Goal: Transaction & Acquisition: Obtain resource

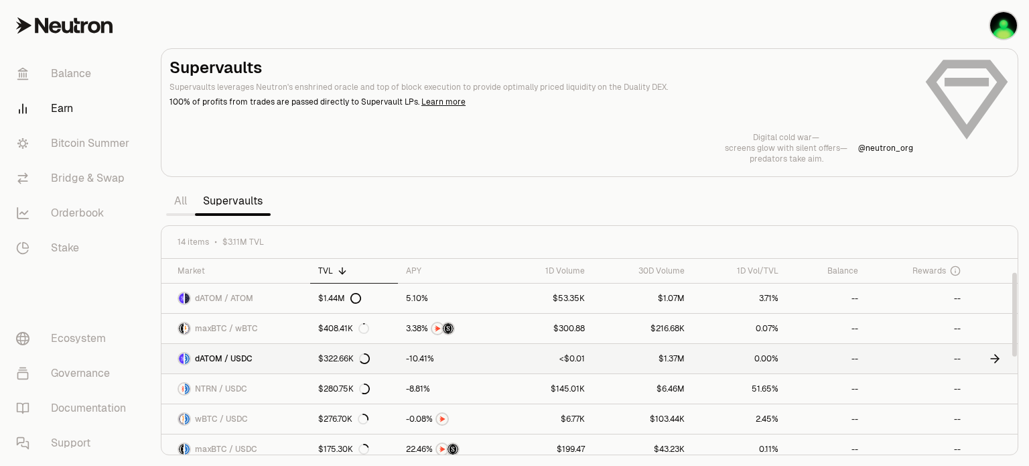
scroll to position [134, 0]
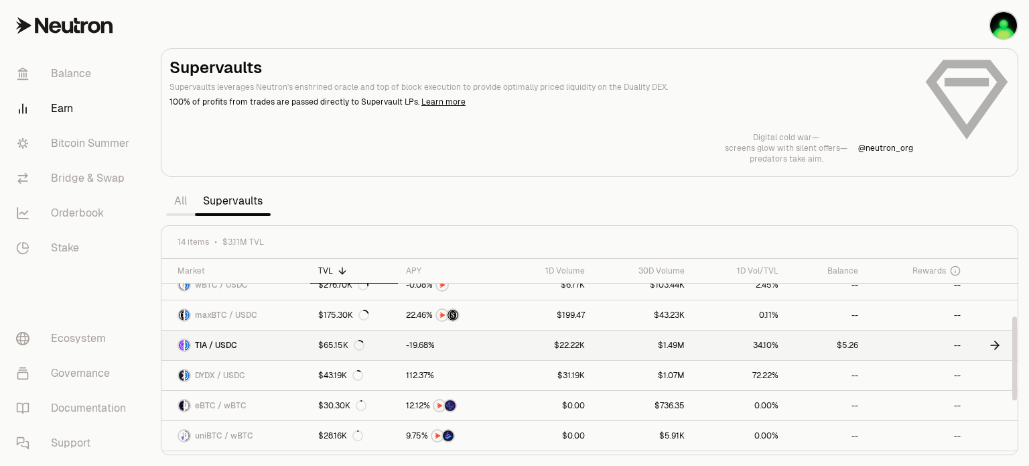
click at [258, 338] on link "TIA / USDC" at bounding box center [236, 344] width 149 height 29
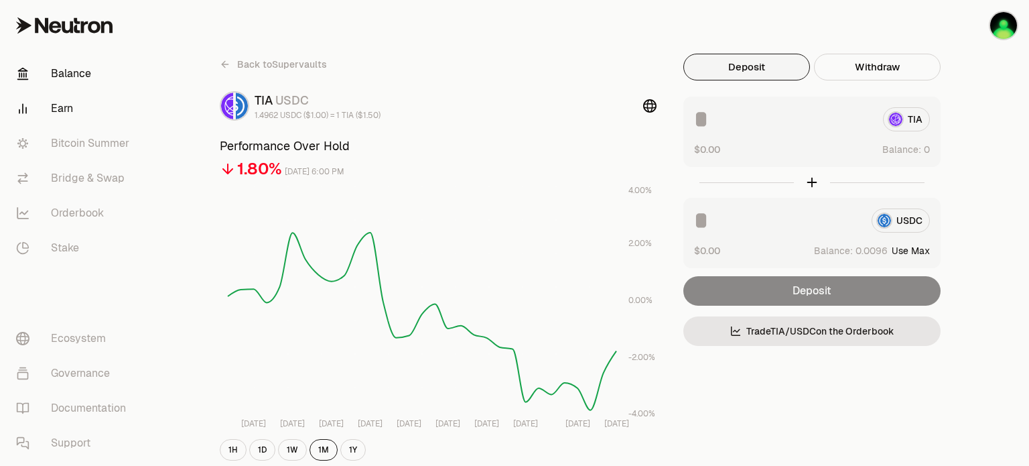
click at [86, 66] on link "Balance" at bounding box center [74, 73] width 139 height 35
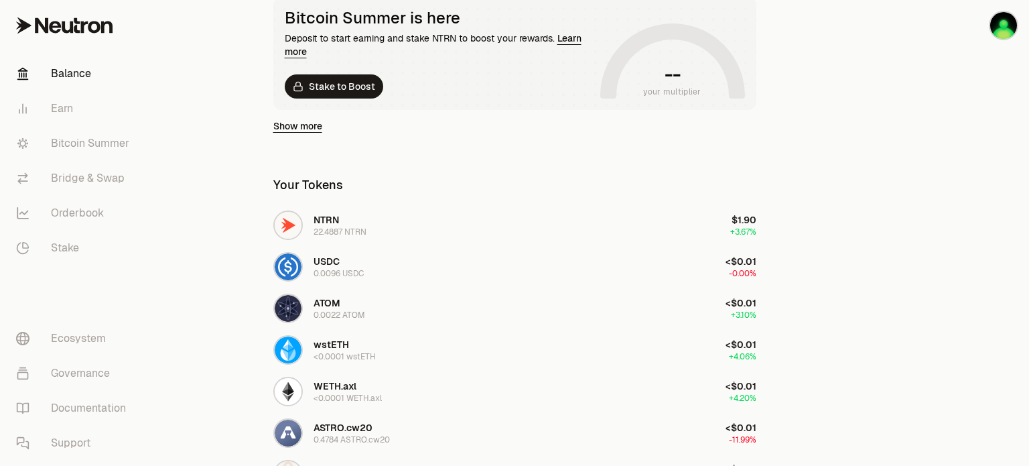
scroll to position [268, 0]
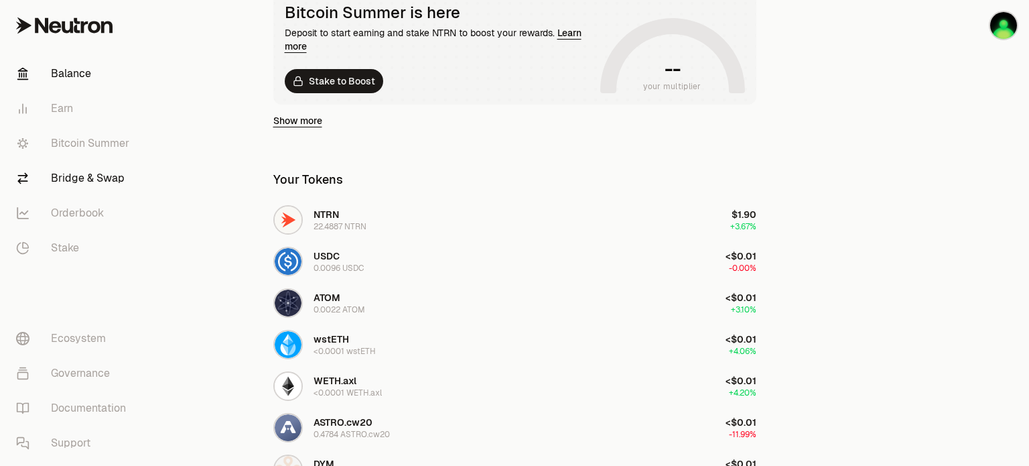
click at [79, 180] on link "Bridge & Swap" at bounding box center [74, 178] width 139 height 35
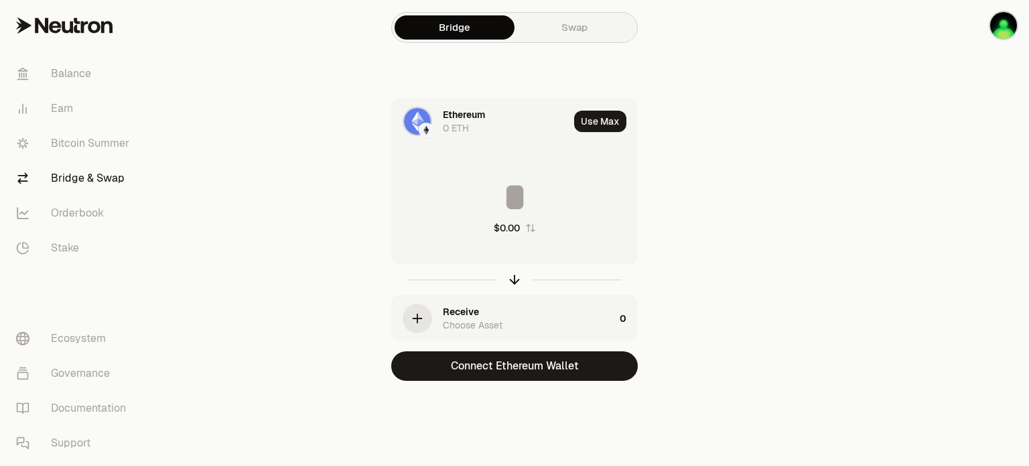
click at [86, 21] on icon at bounding box center [84, 27] width 7 height 12
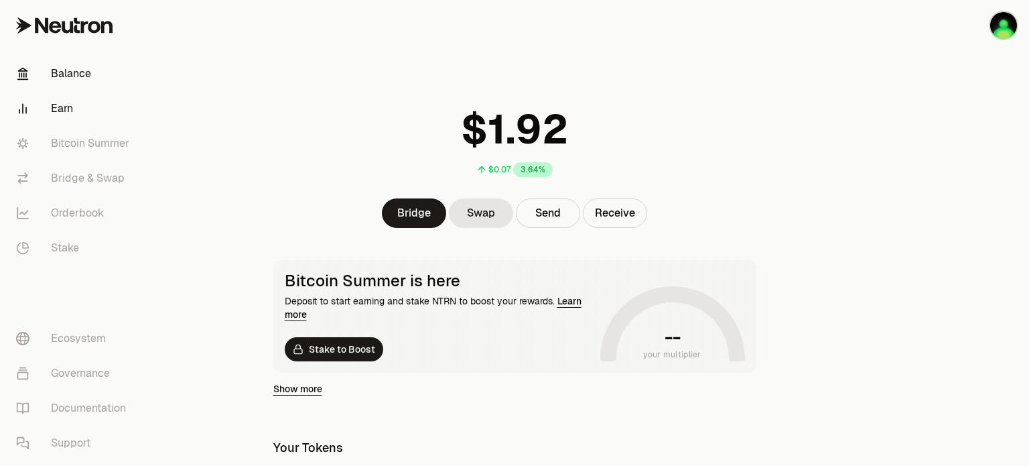
click at [62, 105] on link "Earn" at bounding box center [74, 108] width 139 height 35
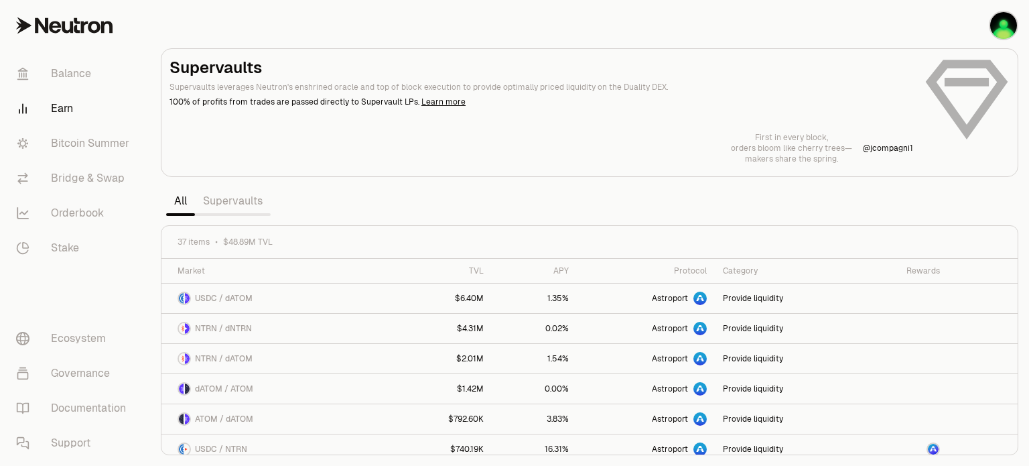
click at [214, 201] on link "Supervaults" at bounding box center [233, 201] width 76 height 27
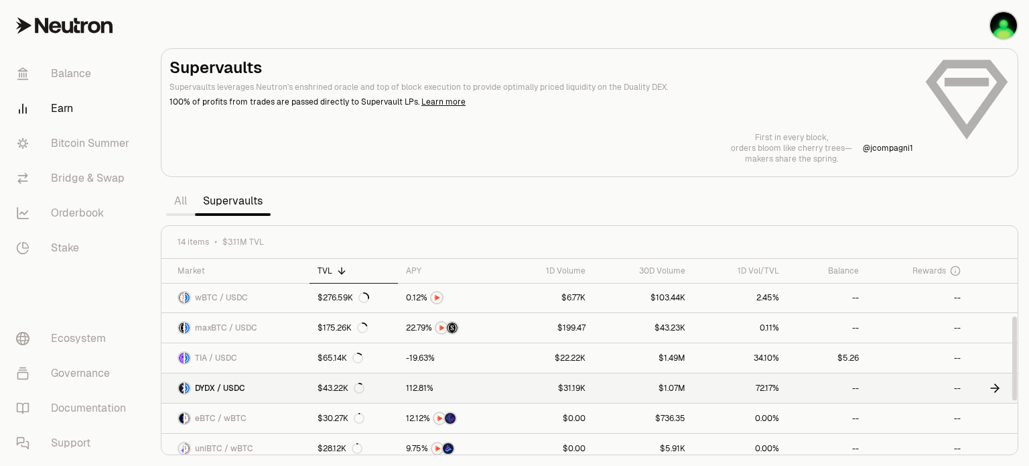
scroll to position [134, 0]
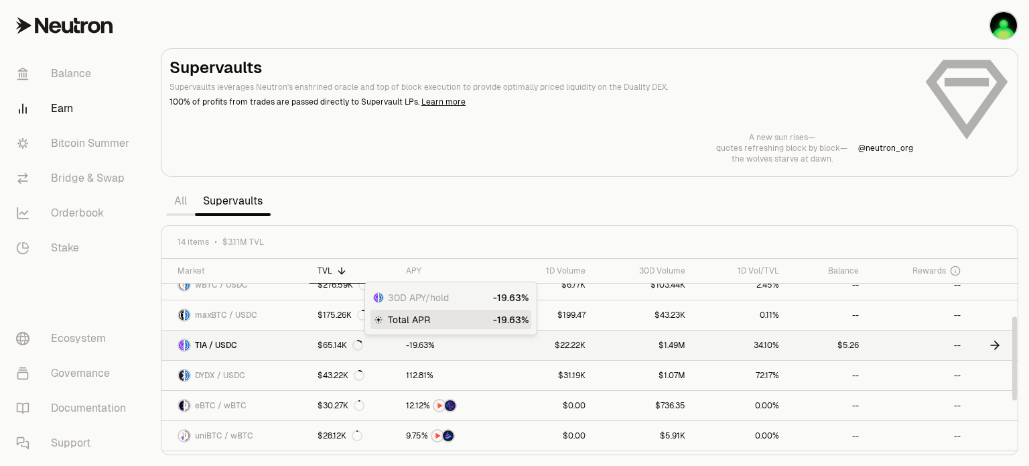
click at [465, 349] on div at bounding box center [450, 345] width 88 height 12
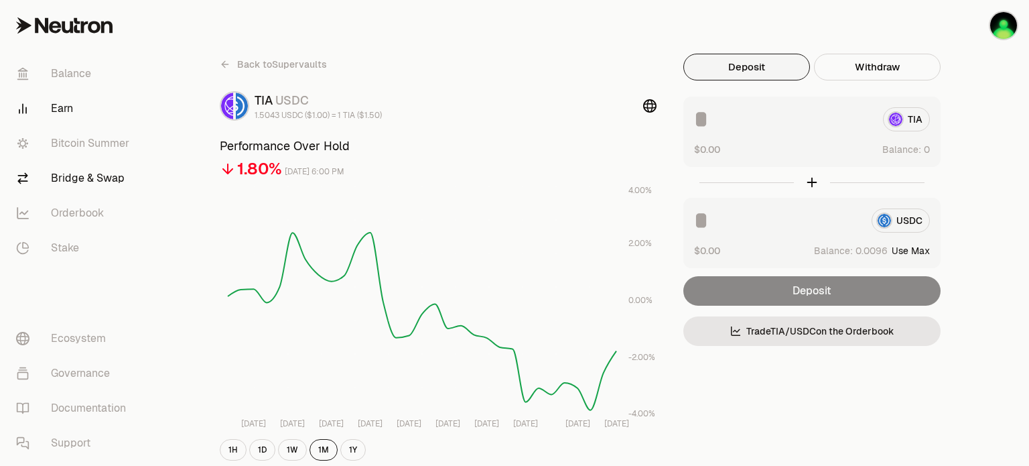
click at [82, 185] on link "Bridge & Swap" at bounding box center [74, 178] width 139 height 35
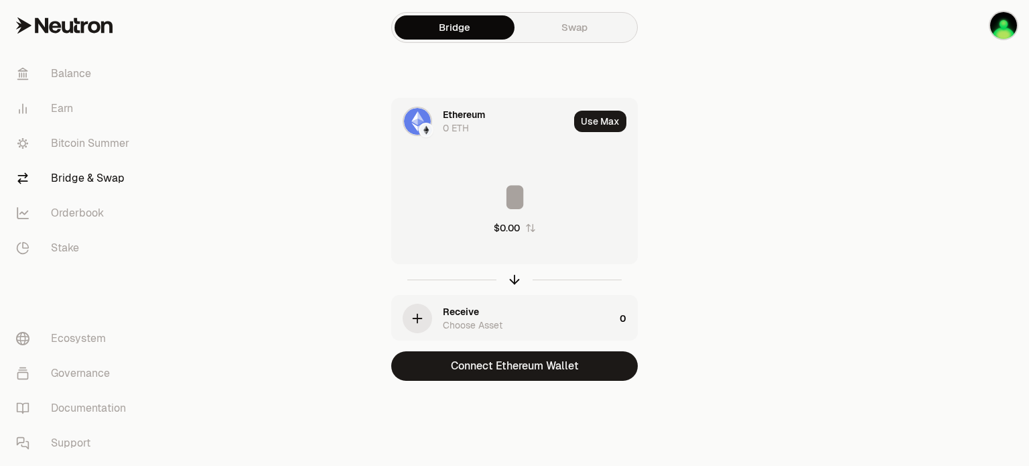
click at [576, 19] on link "Swap" at bounding box center [575, 27] width 120 height 24
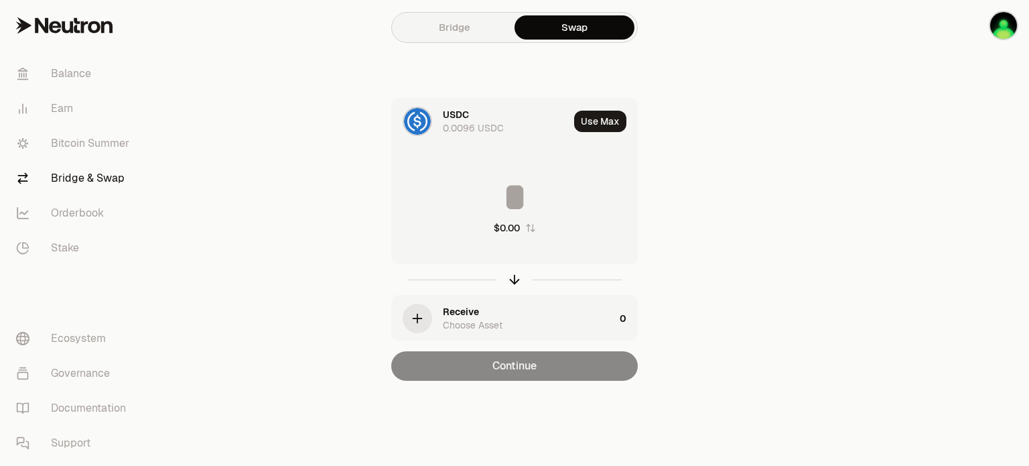
click at [424, 116] on img at bounding box center [417, 121] width 27 height 27
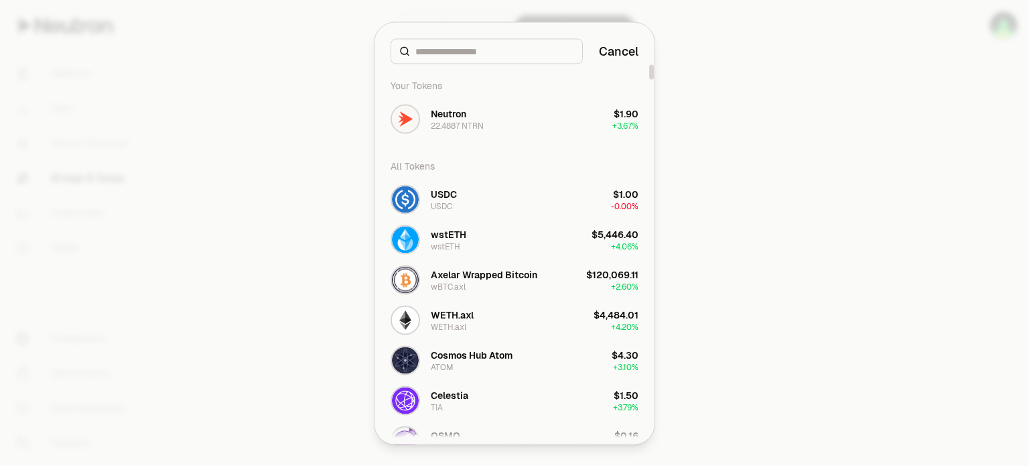
click at [424, 116] on div "Neutron 22.4887 NTRN" at bounding box center [437, 118] width 93 height 29
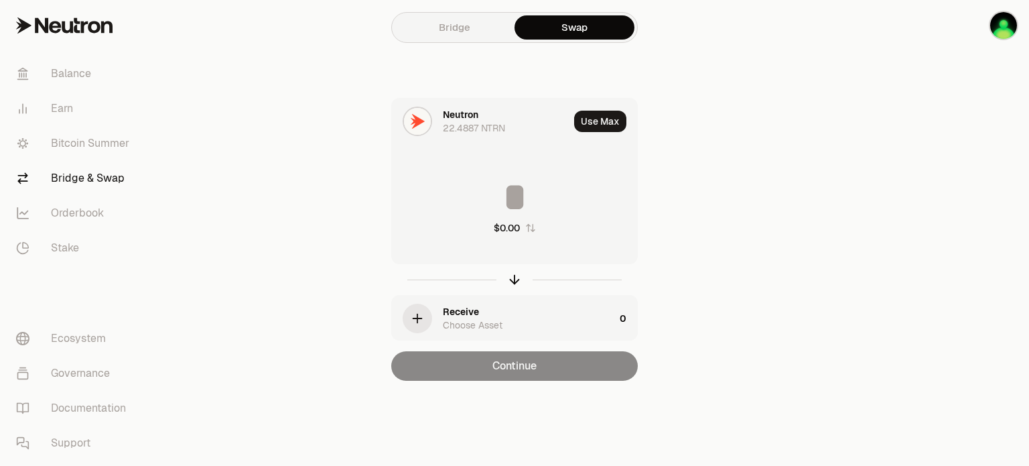
click at [512, 195] on input at bounding box center [514, 197] width 245 height 40
type input "**"
click at [467, 318] on div "Choose Asset" at bounding box center [473, 324] width 60 height 13
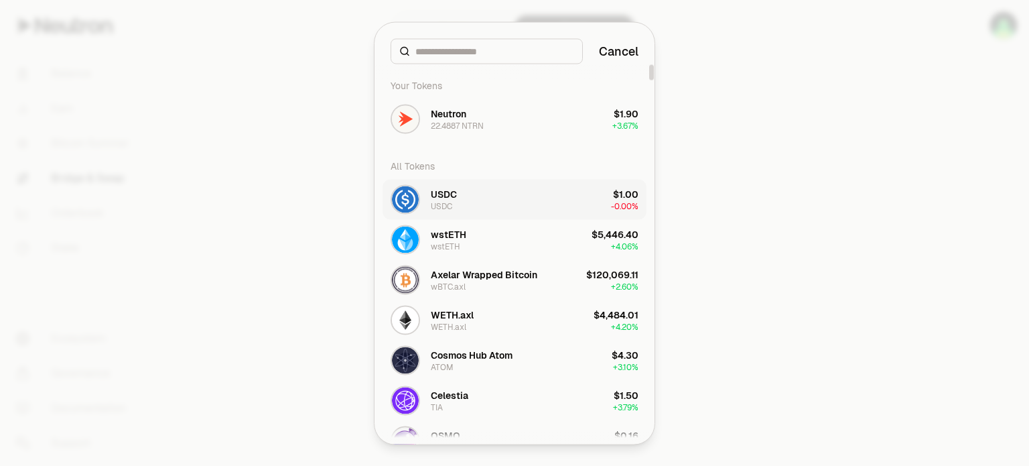
click at [461, 202] on button "USDC USDC $1.00 -0.00%" at bounding box center [515, 199] width 264 height 40
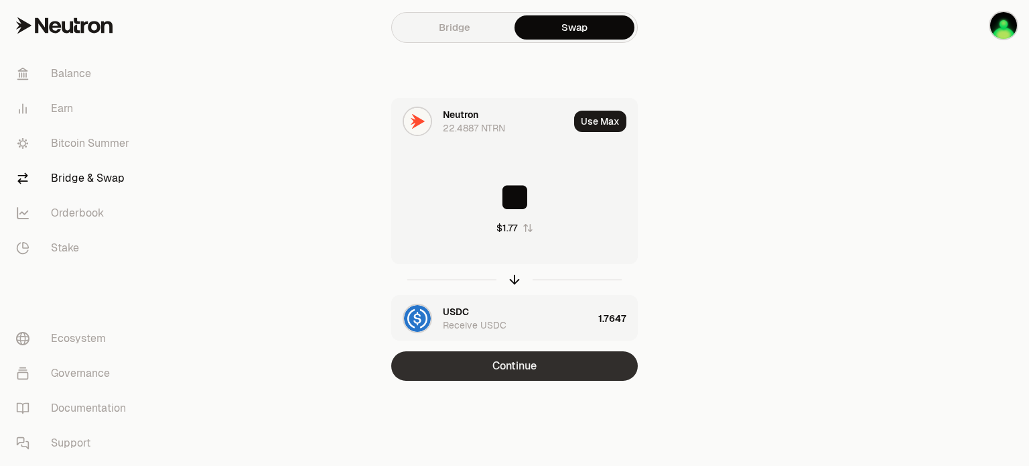
click at [512, 367] on button "Continue" at bounding box center [514, 365] width 247 height 29
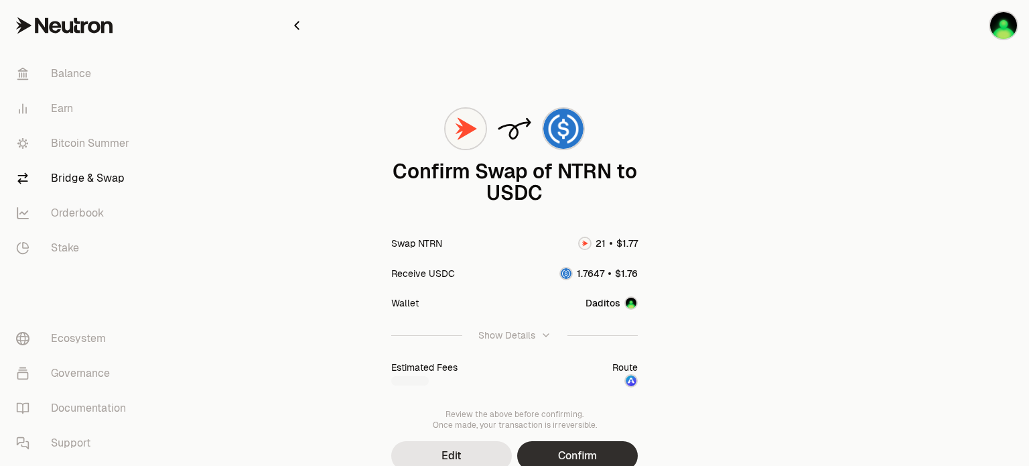
click at [571, 447] on button "Confirm" at bounding box center [577, 455] width 121 height 29
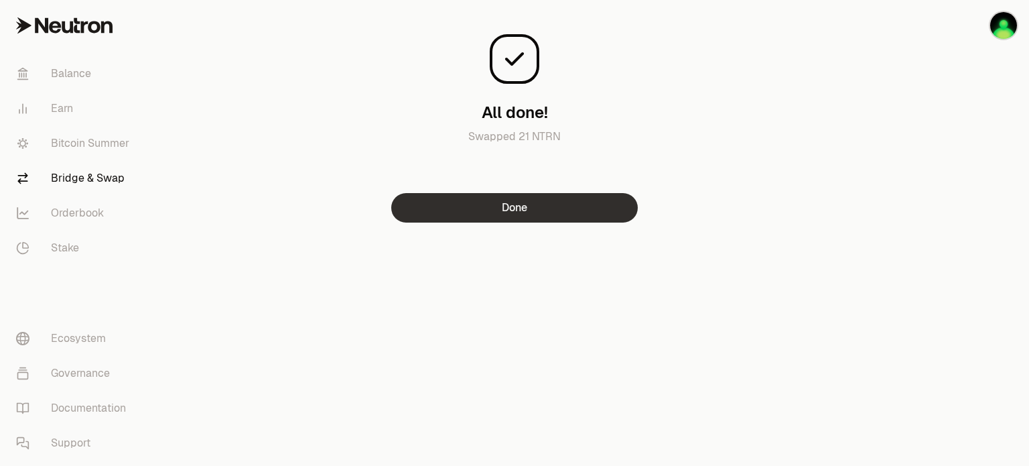
click at [508, 211] on button "Done" at bounding box center [514, 207] width 247 height 29
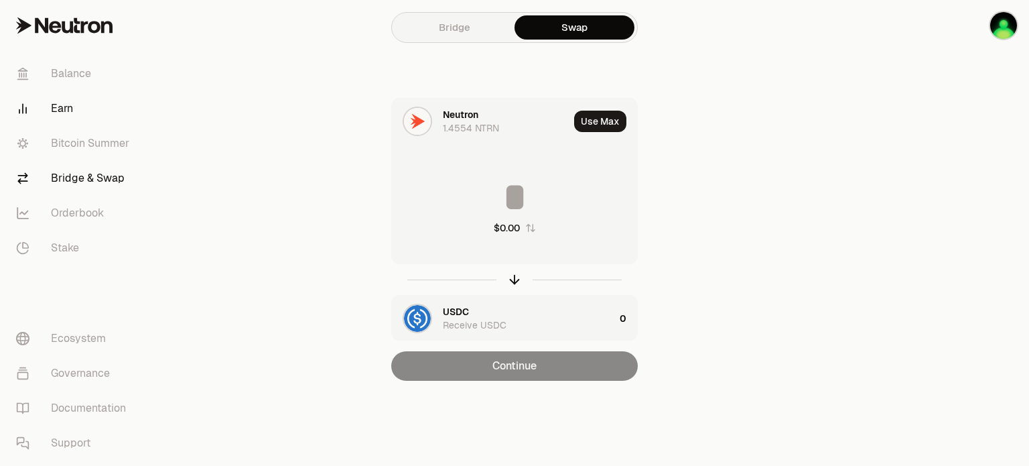
click at [67, 113] on link "Earn" at bounding box center [74, 108] width 139 height 35
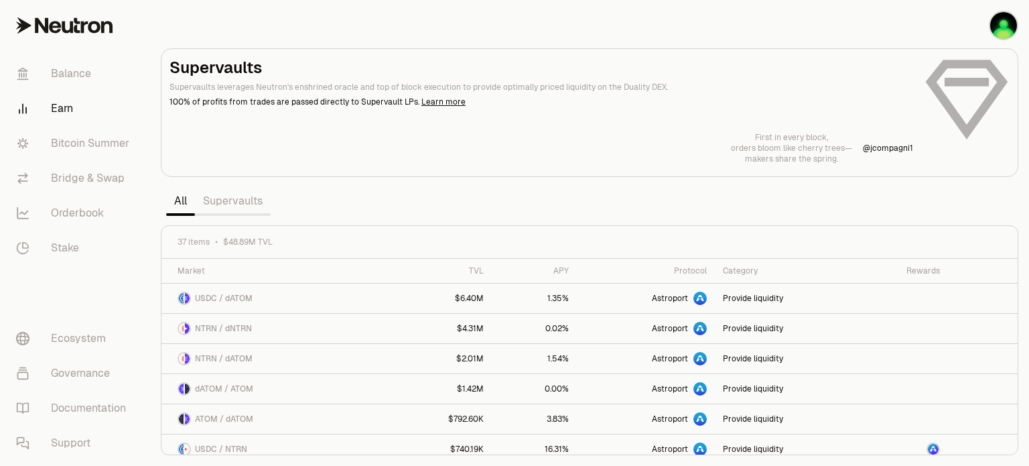
click at [244, 202] on link "Supervaults" at bounding box center [233, 201] width 76 height 27
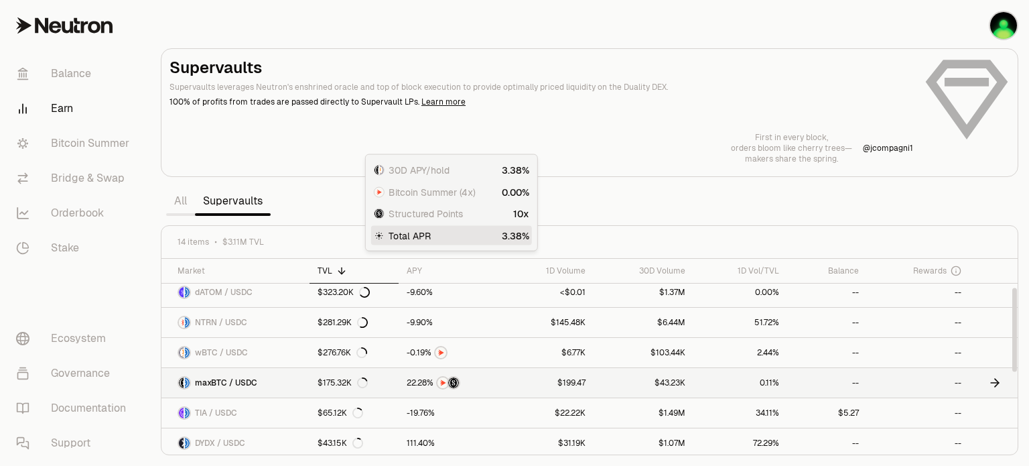
scroll to position [67, 0]
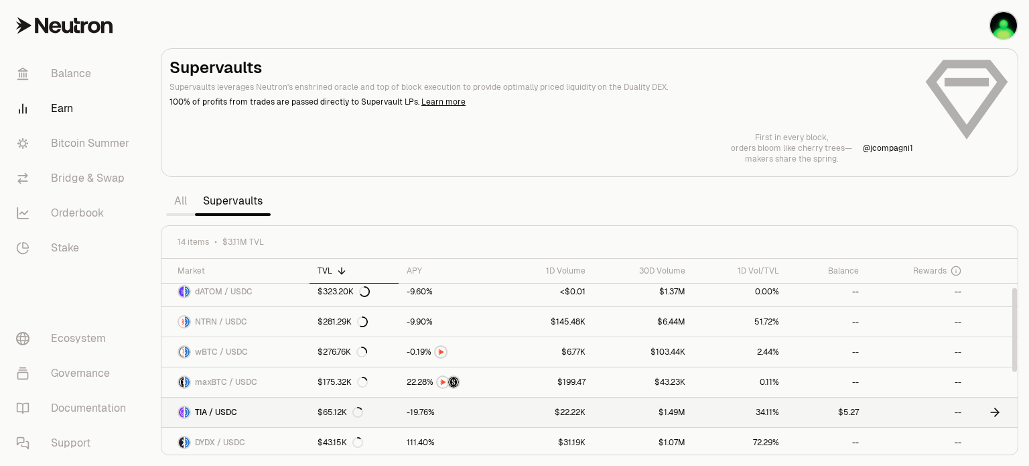
click at [515, 411] on link "$22.22K" at bounding box center [548, 411] width 91 height 29
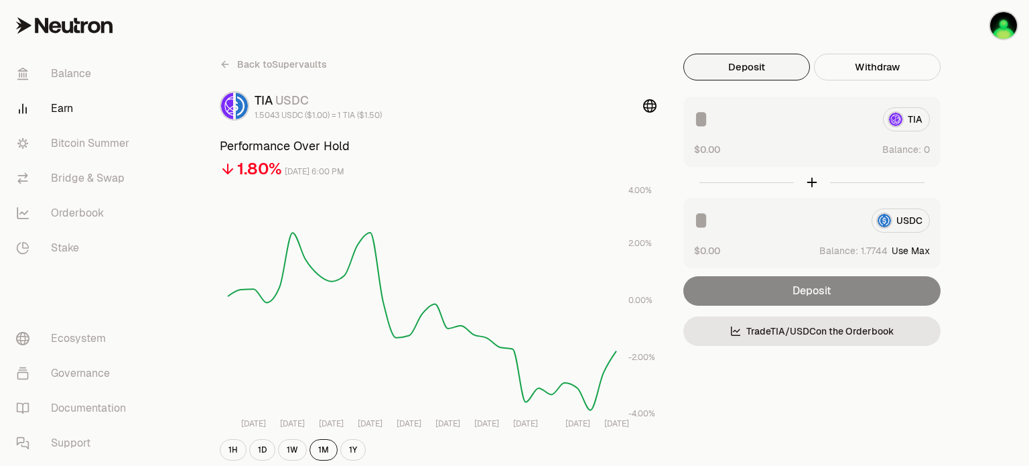
click at [814, 291] on div "Deposit" at bounding box center [812, 290] width 257 height 29
click at [820, 138] on div "TIA $0.00 Balance:" at bounding box center [812, 132] width 257 height 70
click at [919, 156] on div "TIA $0.00 Balance:" at bounding box center [812, 132] width 257 height 70
click at [920, 250] on button "Use Max" at bounding box center [911, 250] width 38 height 13
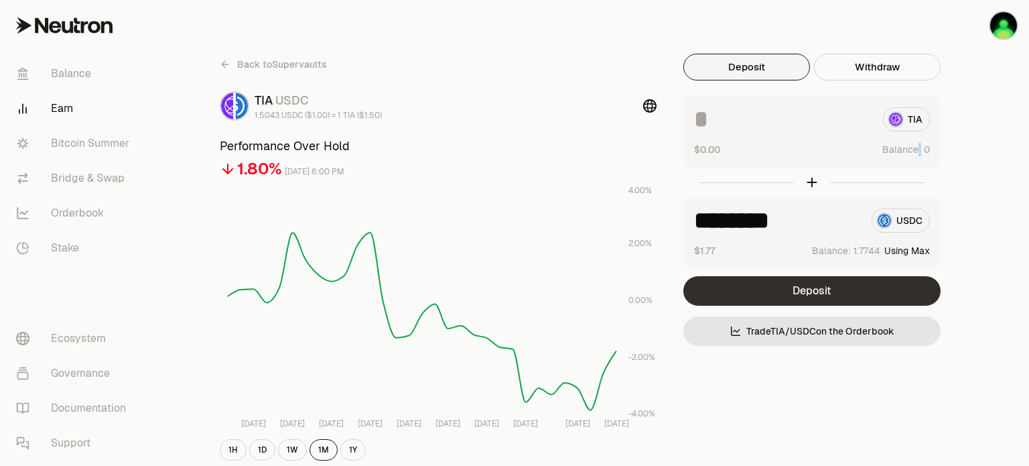
click at [808, 292] on button "Deposit" at bounding box center [812, 290] width 257 height 29
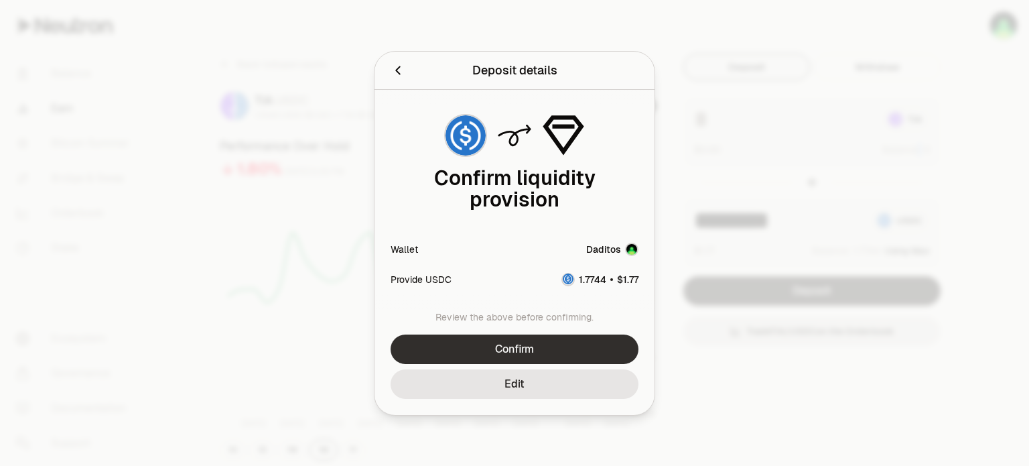
click at [510, 346] on button "Confirm" at bounding box center [515, 348] width 248 height 29
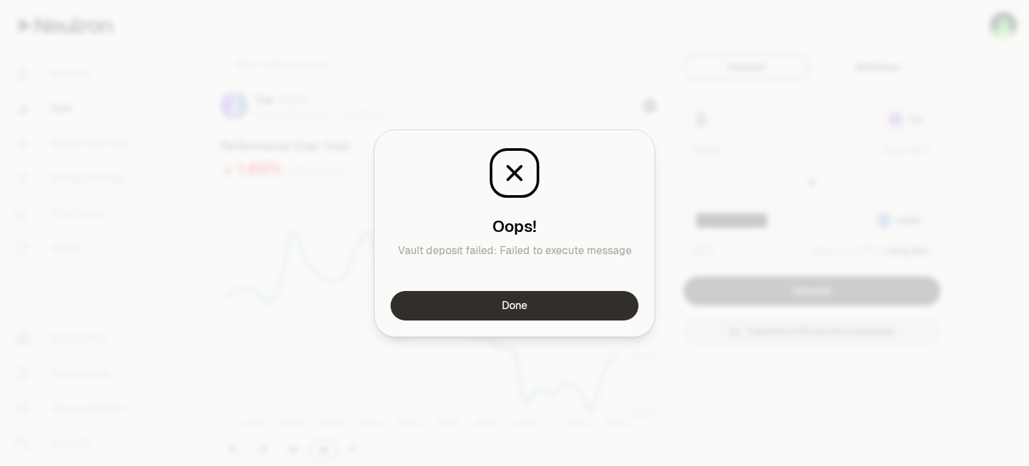
click at [513, 300] on button "Done" at bounding box center [515, 305] width 248 height 29
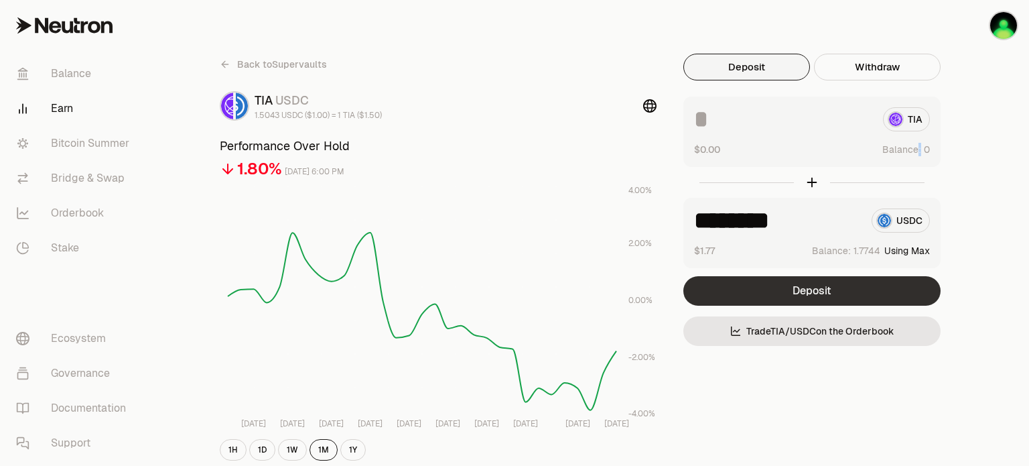
click at [808, 290] on button "Deposit" at bounding box center [812, 290] width 257 height 29
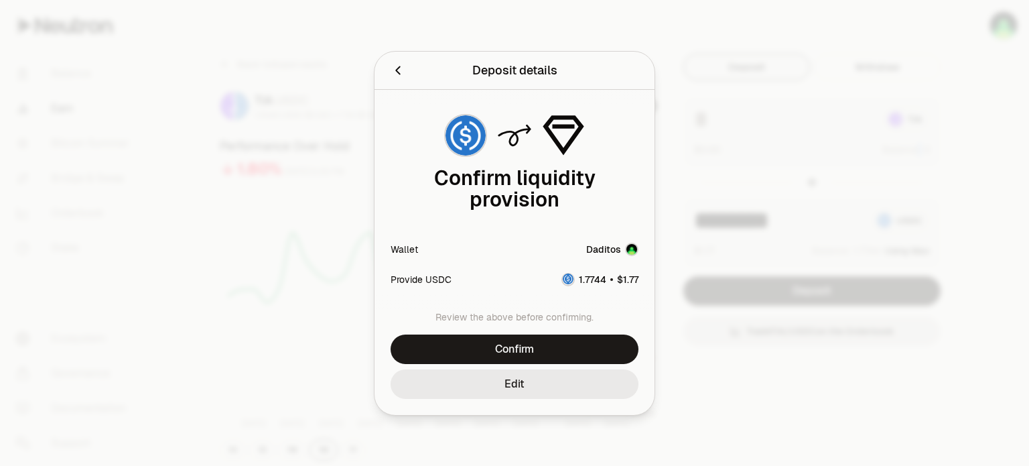
click at [507, 385] on button "Edit" at bounding box center [515, 383] width 248 height 29
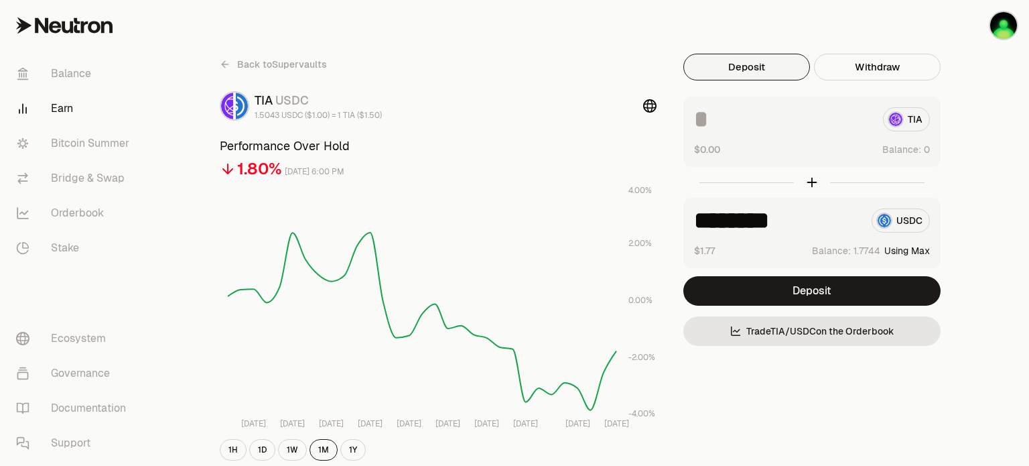
click at [738, 214] on input "********" at bounding box center [777, 220] width 167 height 24
drag, startPoint x: 808, startPoint y: 219, endPoint x: 667, endPoint y: 222, distance: 140.8
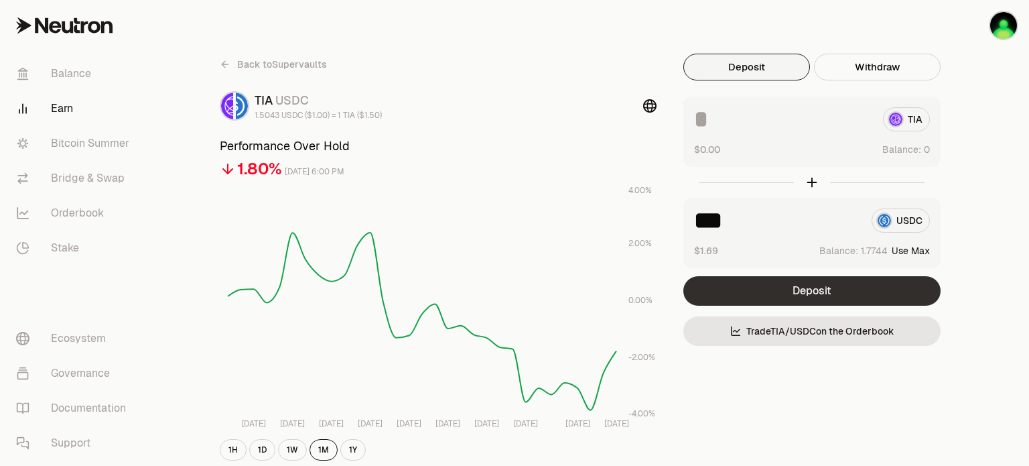
type input "***"
click at [826, 290] on button "Deposit" at bounding box center [812, 290] width 257 height 29
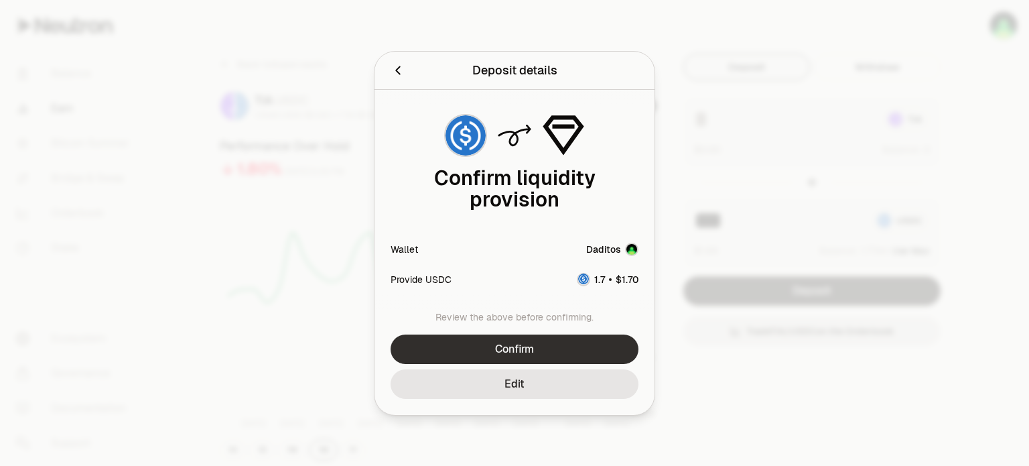
click at [546, 342] on button "Confirm" at bounding box center [515, 348] width 248 height 29
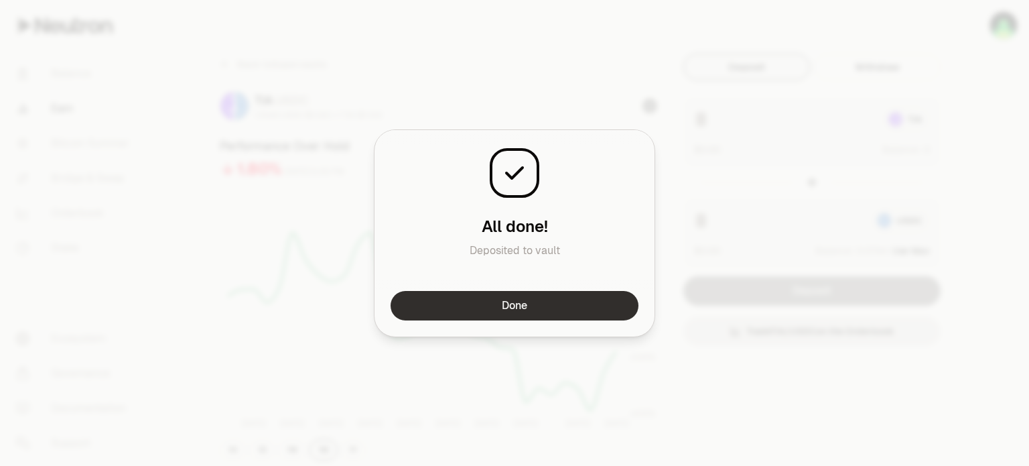
click at [515, 304] on button "Done" at bounding box center [515, 305] width 248 height 29
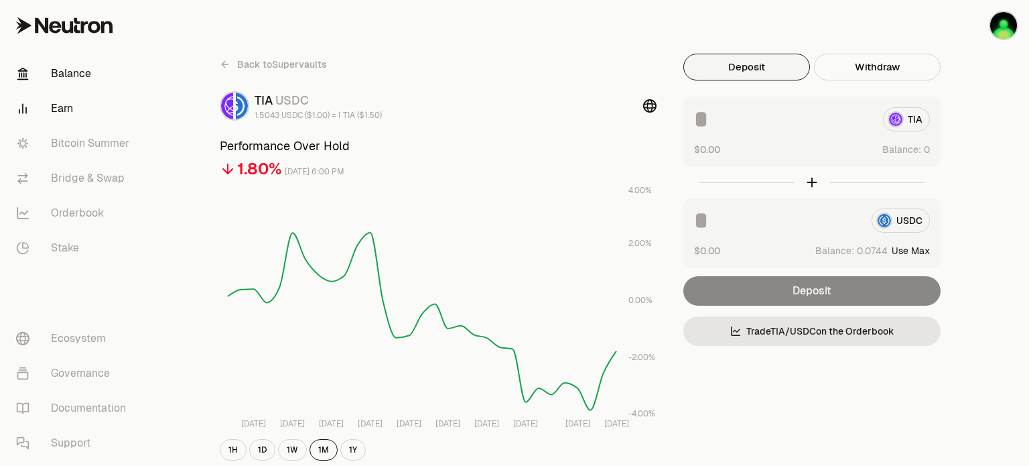
click at [76, 78] on link "Balance" at bounding box center [74, 73] width 139 height 35
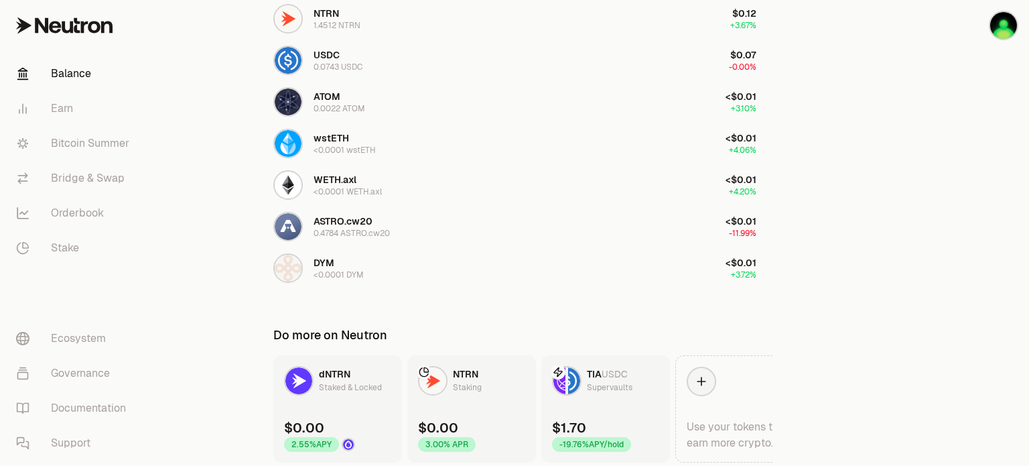
scroll to position [201, 0]
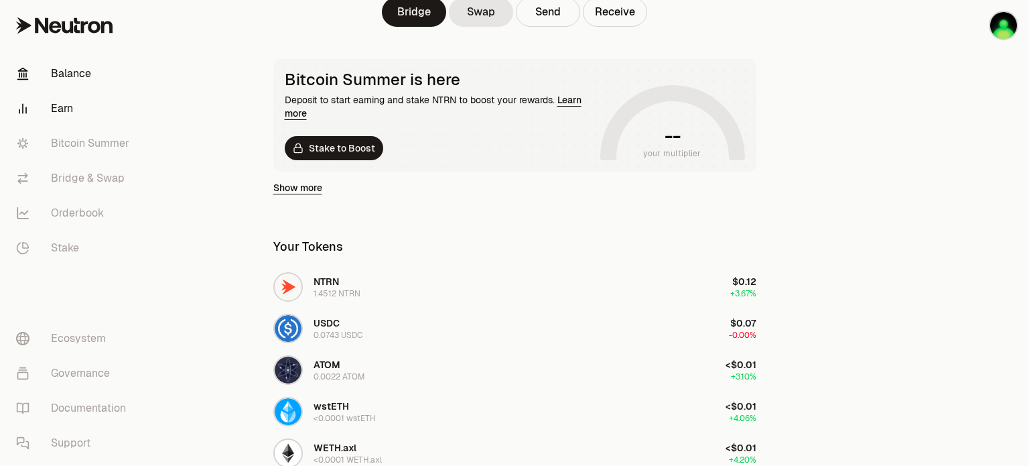
click at [67, 106] on link "Earn" at bounding box center [74, 108] width 139 height 35
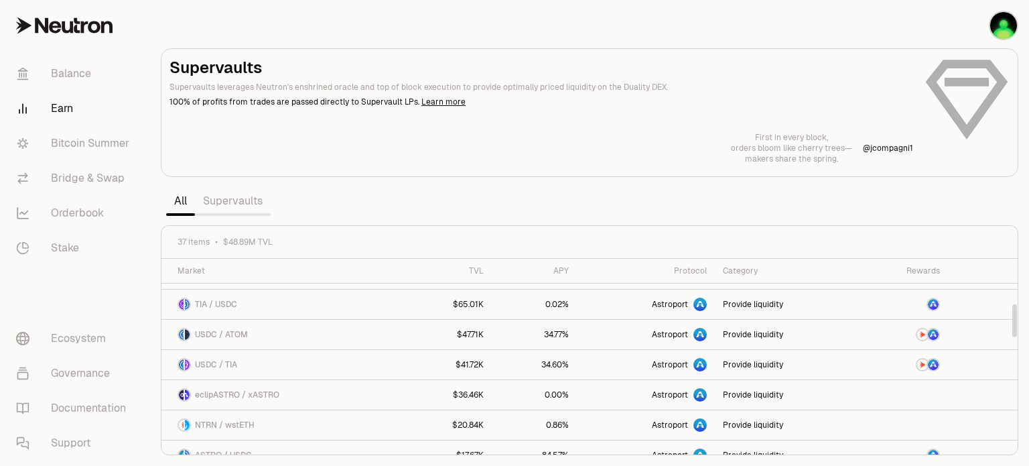
scroll to position [268, 0]
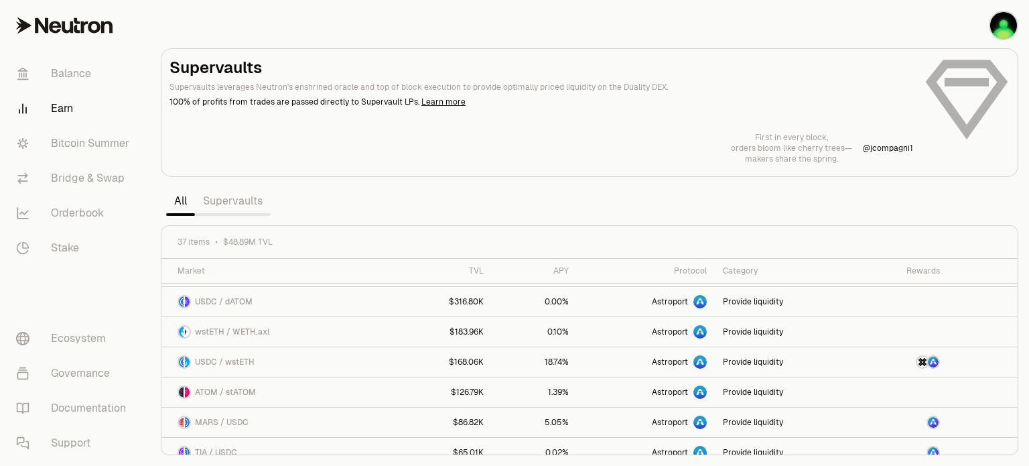
click at [244, 198] on link "Supervaults" at bounding box center [233, 201] width 76 height 27
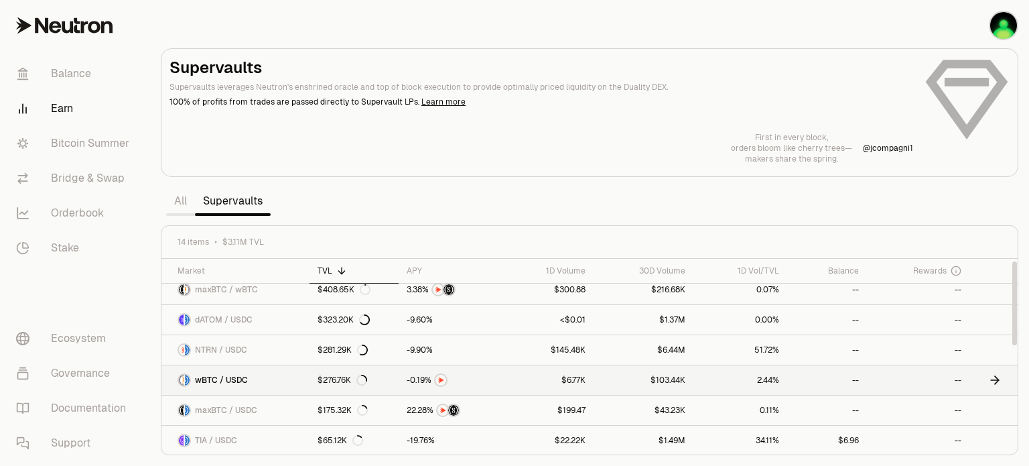
scroll to position [134, 0]
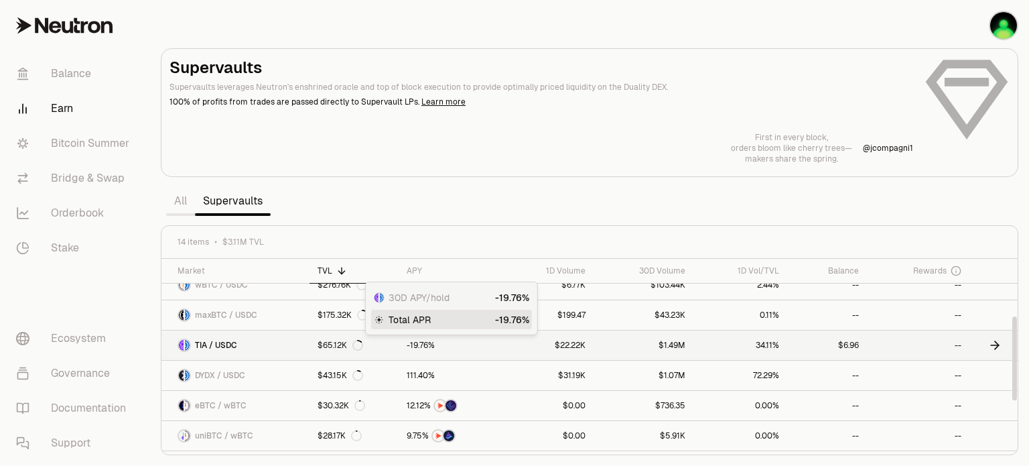
click at [485, 343] on div at bounding box center [451, 345] width 88 height 12
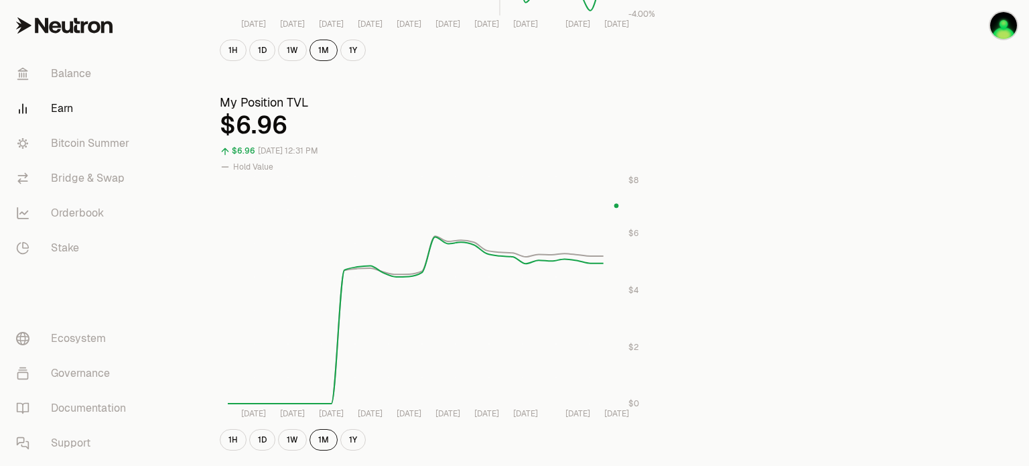
scroll to position [402, 0]
